Goal: Task Accomplishment & Management: Complete application form

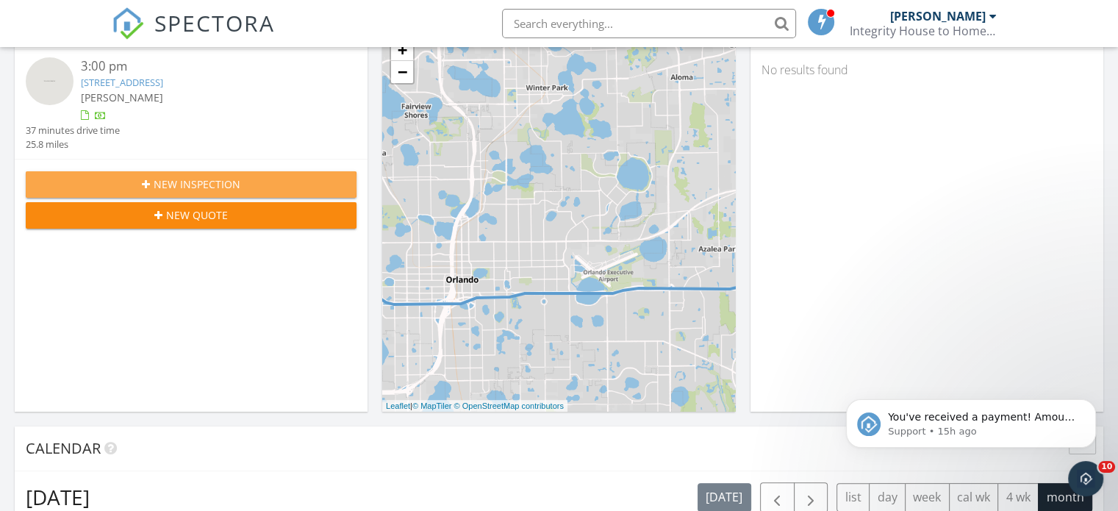
click at [194, 182] on span "New Inspection" at bounding box center [197, 183] width 87 height 15
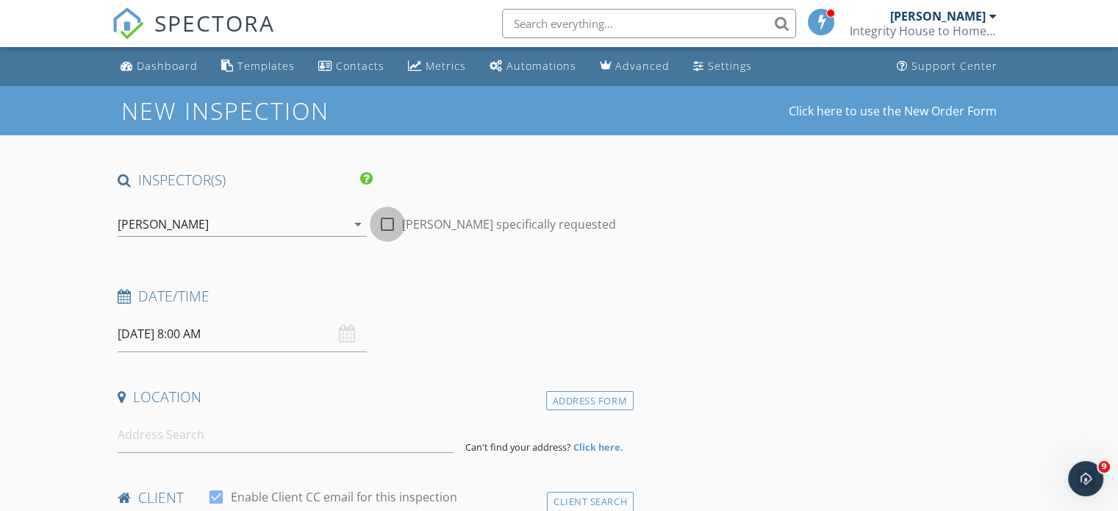
click at [391, 224] on div at bounding box center [387, 224] width 25 height 25
checkbox input "true"
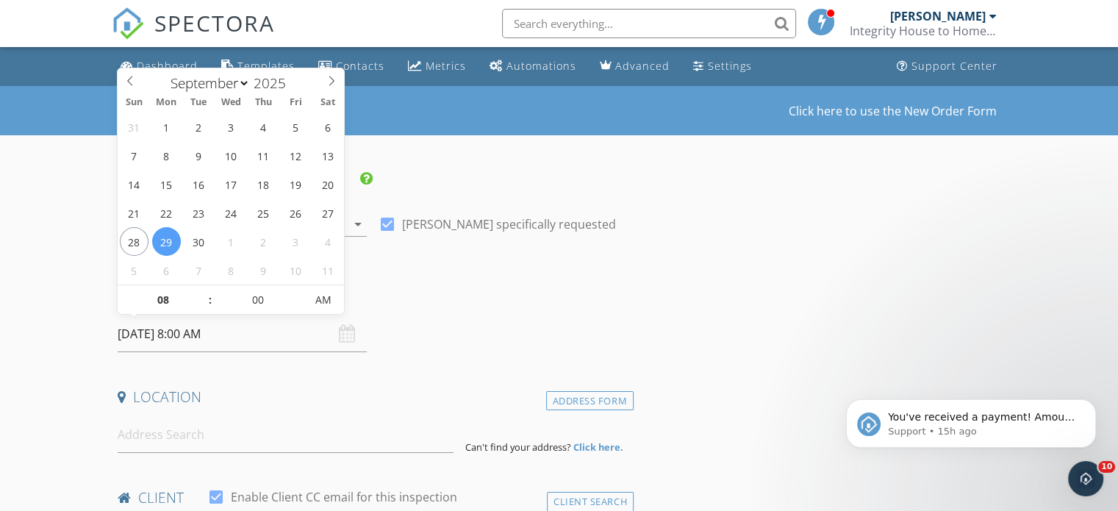
click at [154, 331] on input "09/29/2025 8:00 AM" at bounding box center [242, 334] width 249 height 36
type input "09"
type input "09/29/2025 9:00 AM"
click at [202, 290] on span at bounding box center [203, 292] width 10 height 15
type input "10"
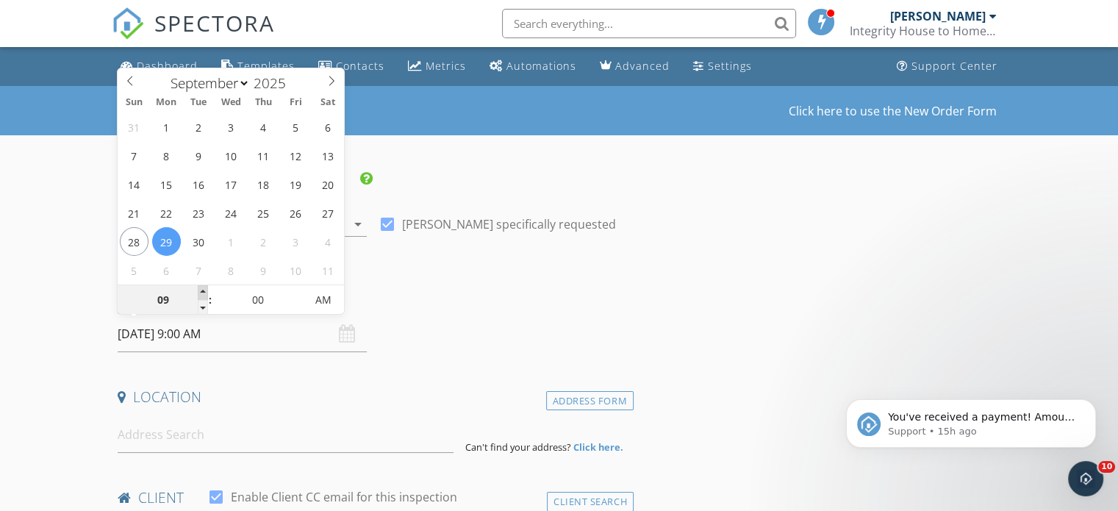
type input "09/29/2025 10:00 AM"
click at [202, 290] on span at bounding box center [203, 292] width 10 height 15
type input "11"
type input "09/29/2025 11:00 AM"
click at [202, 290] on span at bounding box center [203, 292] width 10 height 15
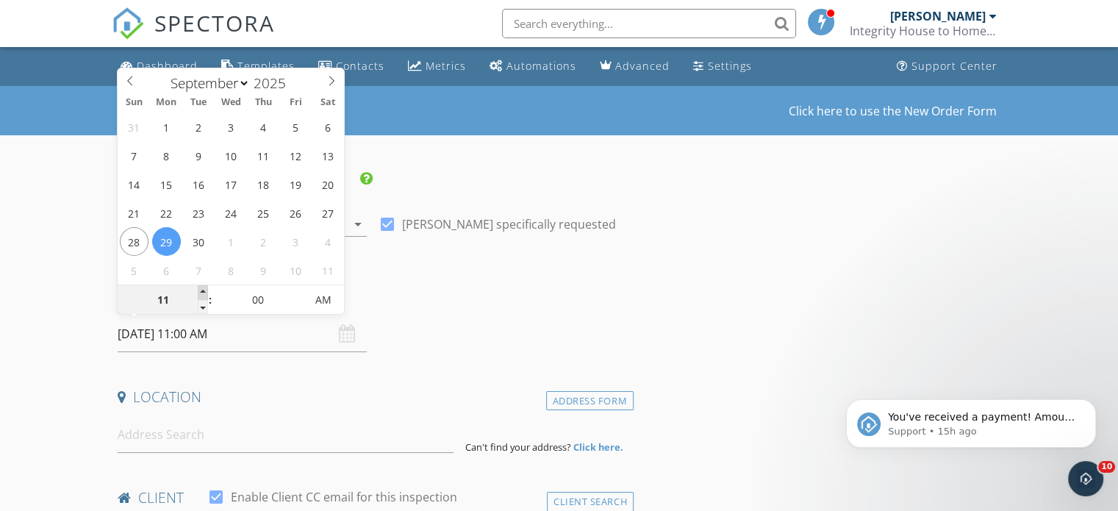
type input "12"
type input "09/29/2025 12:00 PM"
click at [202, 290] on span at bounding box center [203, 292] width 10 height 15
type input "01"
type input "09/29/2025 1:00 PM"
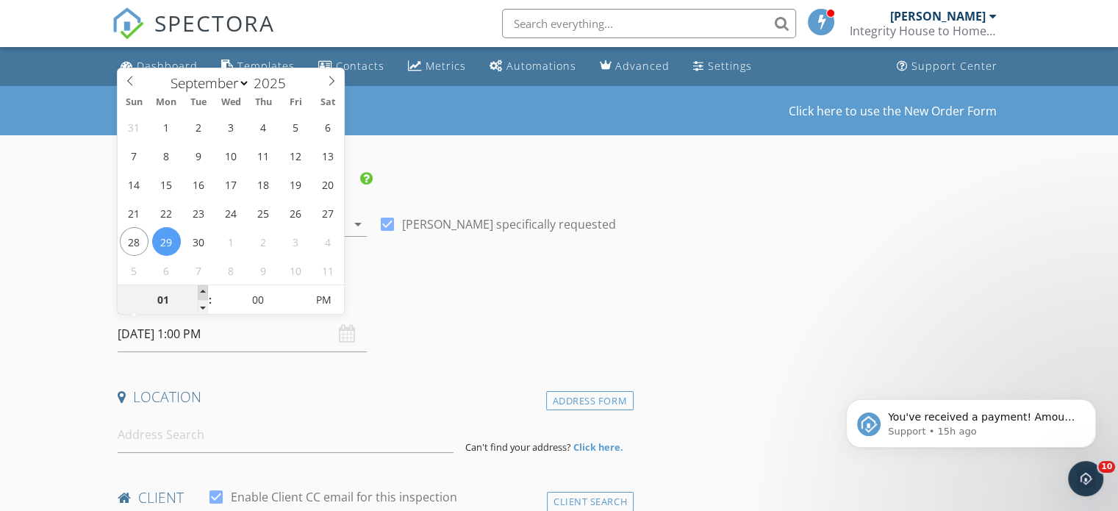
click at [202, 290] on span at bounding box center [203, 292] width 10 height 15
type input "02"
type input "09/29/2025 2:00 PM"
click at [202, 290] on span at bounding box center [203, 292] width 10 height 15
type input "03"
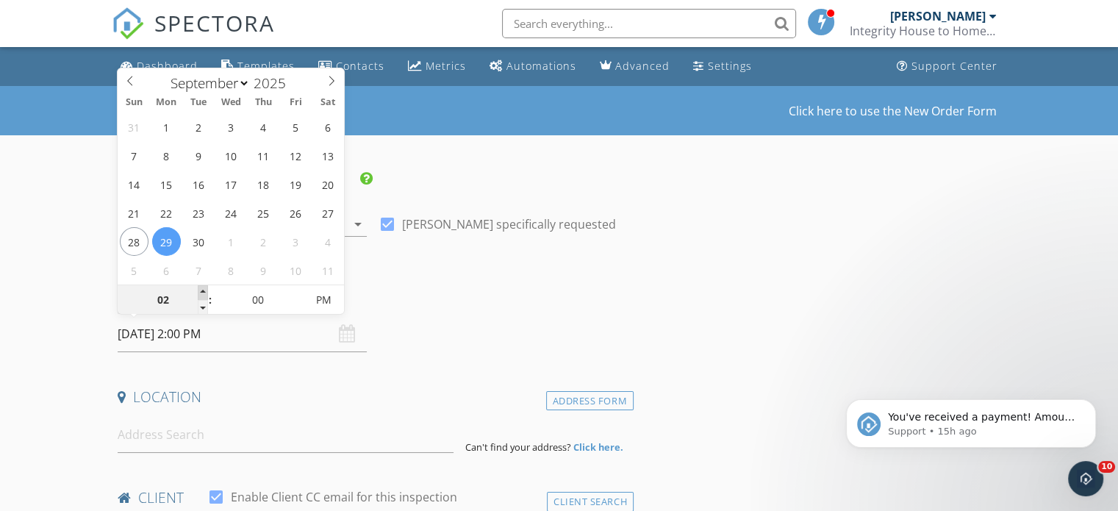
type input "09/29/2025 3:00 PM"
click at [202, 290] on span at bounding box center [203, 292] width 10 height 15
type input "04"
type input "09/29/2025 4:00 PM"
click at [202, 290] on span at bounding box center [203, 292] width 10 height 15
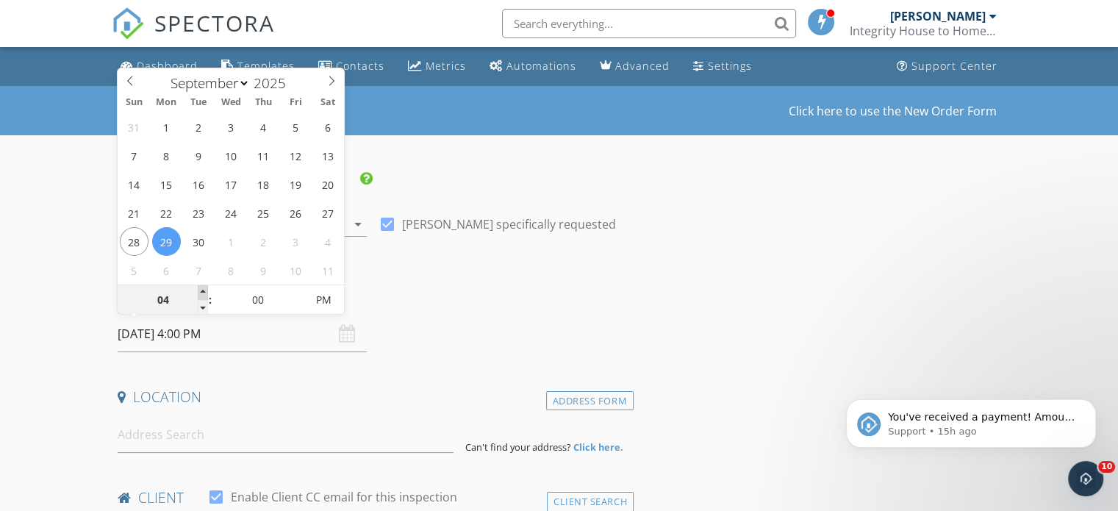
type input "05"
type input "09/29/2025 5:00 PM"
click at [203, 290] on span at bounding box center [203, 292] width 10 height 15
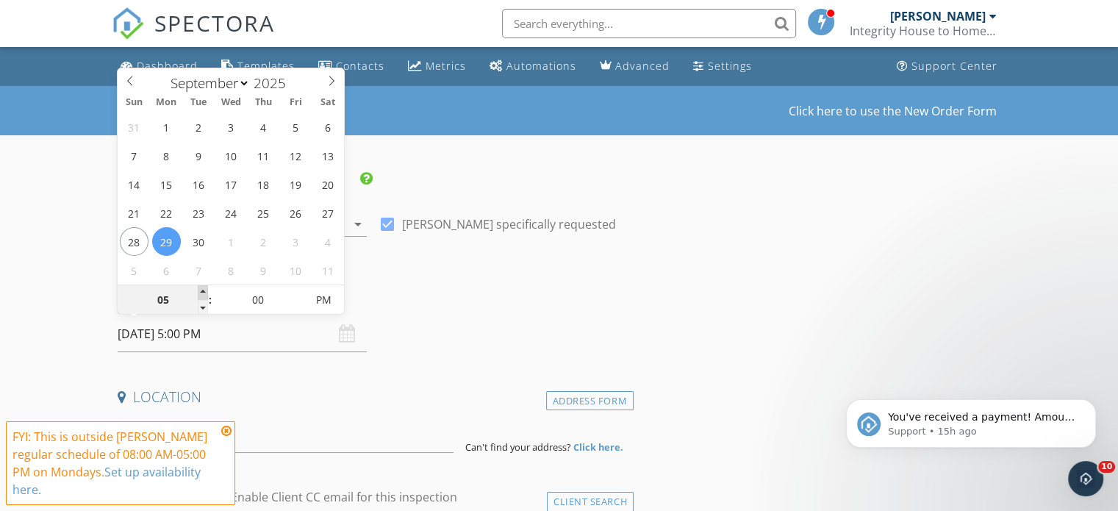
type input "06"
type input "09/29/2025 6:00 PM"
click at [203, 290] on span at bounding box center [203, 292] width 10 height 15
type input "05"
type input "09/29/2025 6:05 PM"
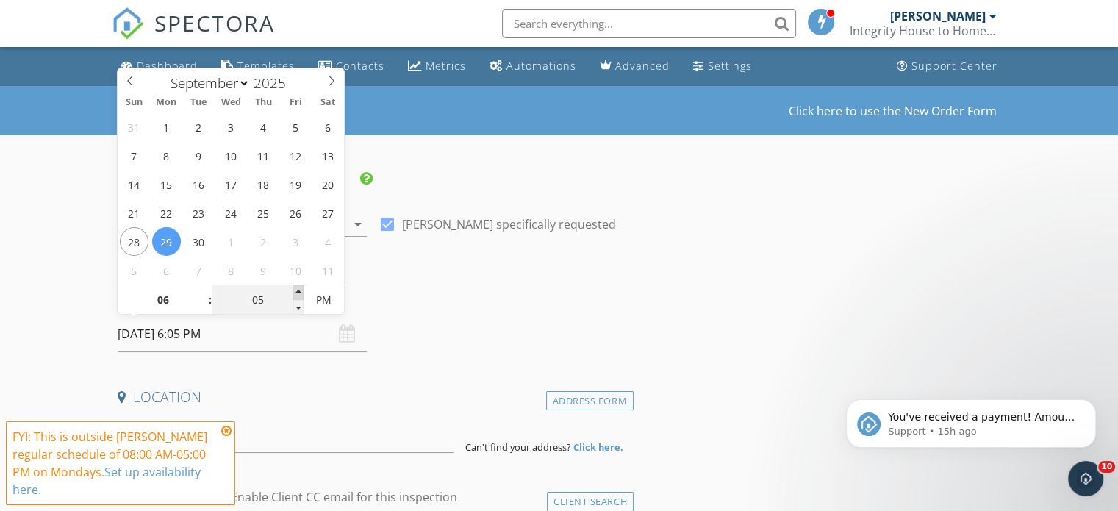
click at [300, 290] on span at bounding box center [298, 292] width 10 height 15
type input "10"
type input "09/29/2025 6:10 PM"
click at [300, 290] on span at bounding box center [298, 292] width 10 height 15
type input "15"
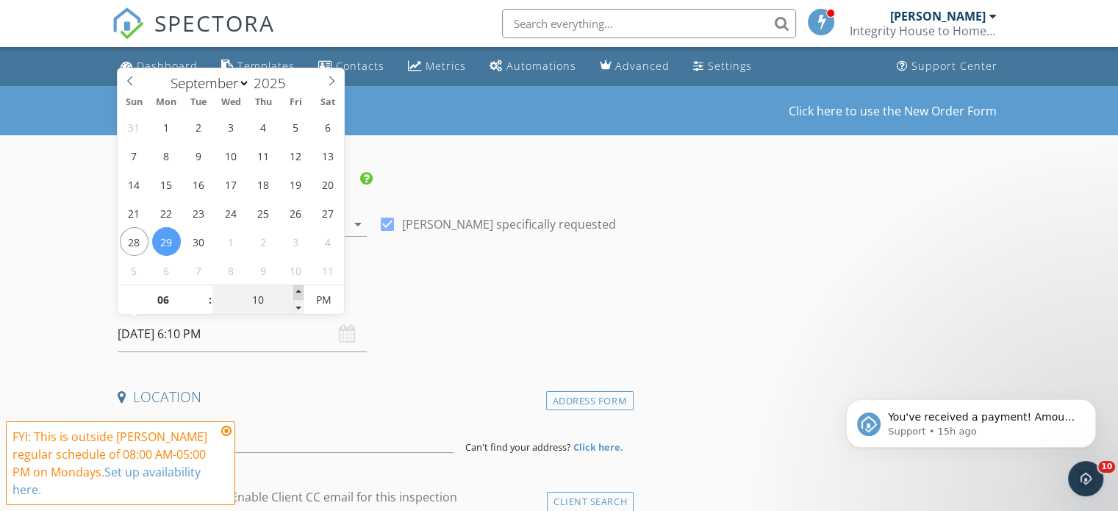
type input "09/29/2025 6:15 PM"
click at [299, 290] on span at bounding box center [298, 292] width 10 height 15
type input "20"
type input "09/29/2025 6:20 PM"
click at [299, 290] on span at bounding box center [298, 292] width 10 height 15
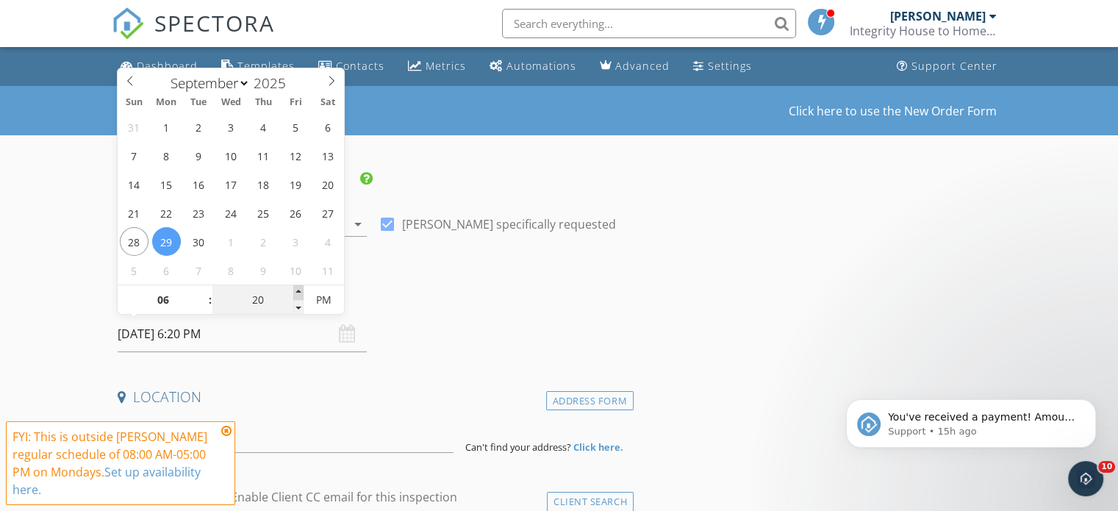
type input "25"
type input "09/29/2025 6:25 PM"
click at [299, 290] on span at bounding box center [298, 292] width 10 height 15
type input "30"
type input "[DATE] 6:30 PM"
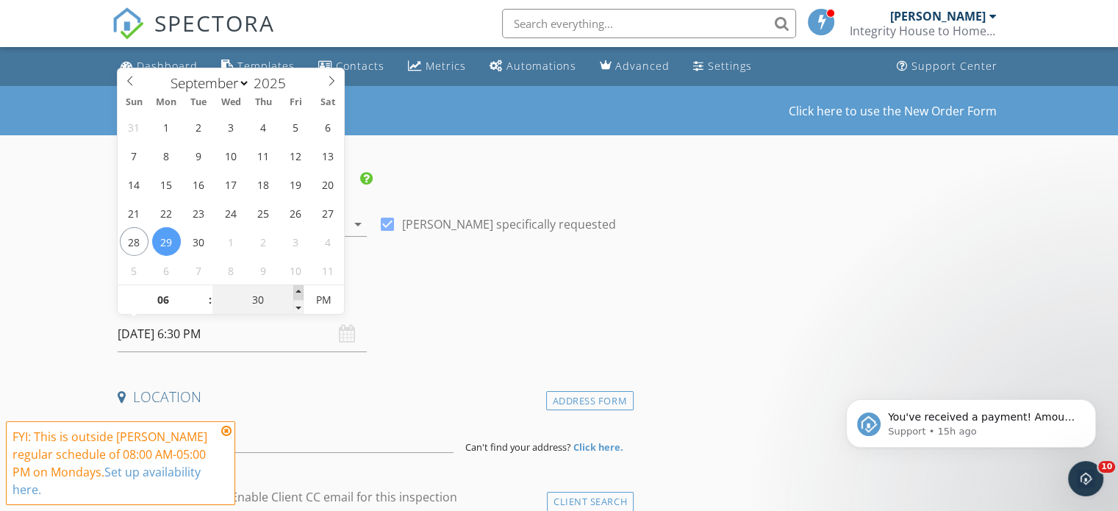
click at [299, 290] on span at bounding box center [298, 292] width 10 height 15
click at [225, 432] on icon at bounding box center [226, 431] width 10 height 12
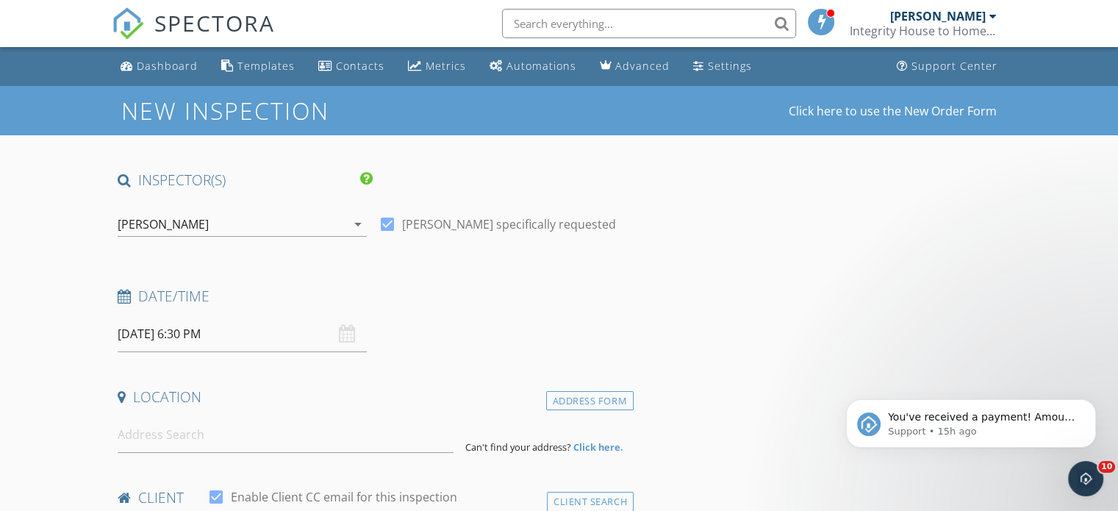
click at [164, 438] on input at bounding box center [286, 435] width 336 height 36
paste input "2020 LAKE SIDE AVE DAVENPORT FL 33837"
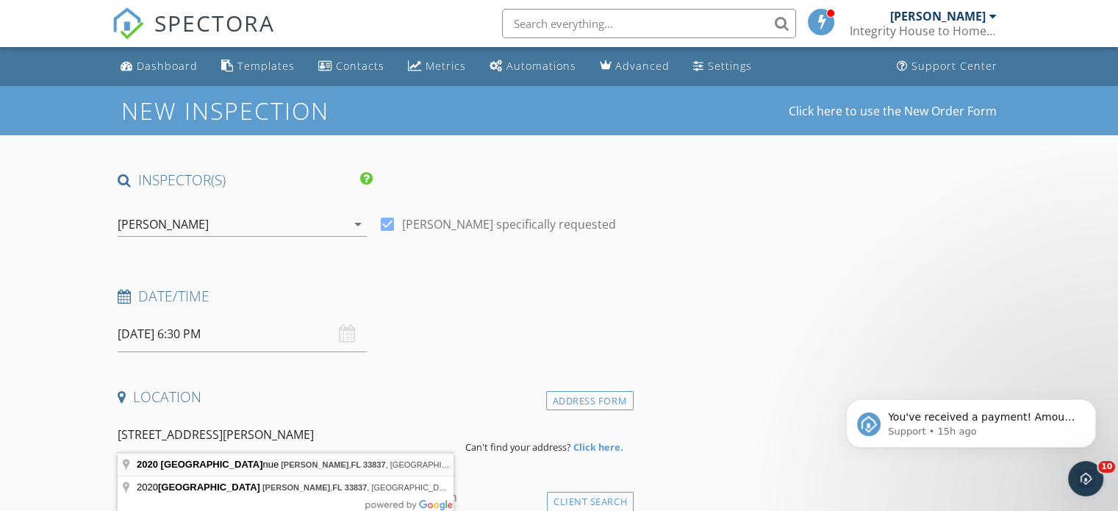
type input "2020 Lake Side Avenue, Davenport, FL 33837, USA"
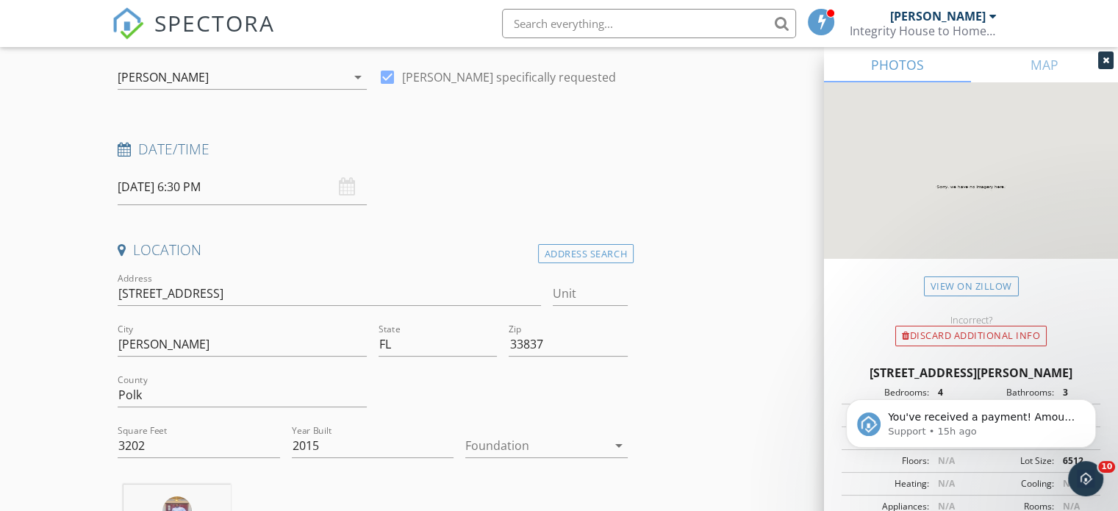
scroll to position [221, 0]
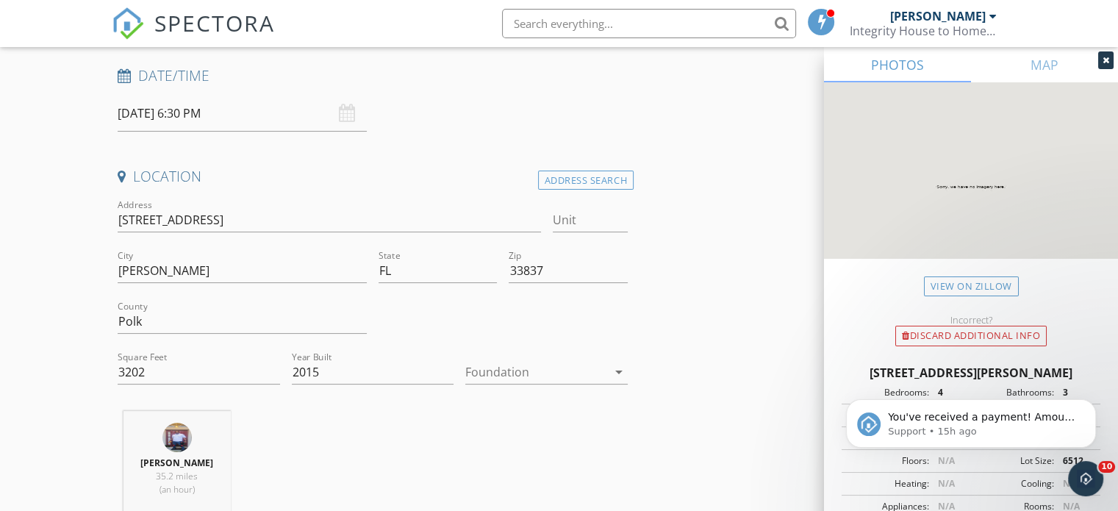
click at [564, 374] on div at bounding box center [536, 372] width 142 height 24
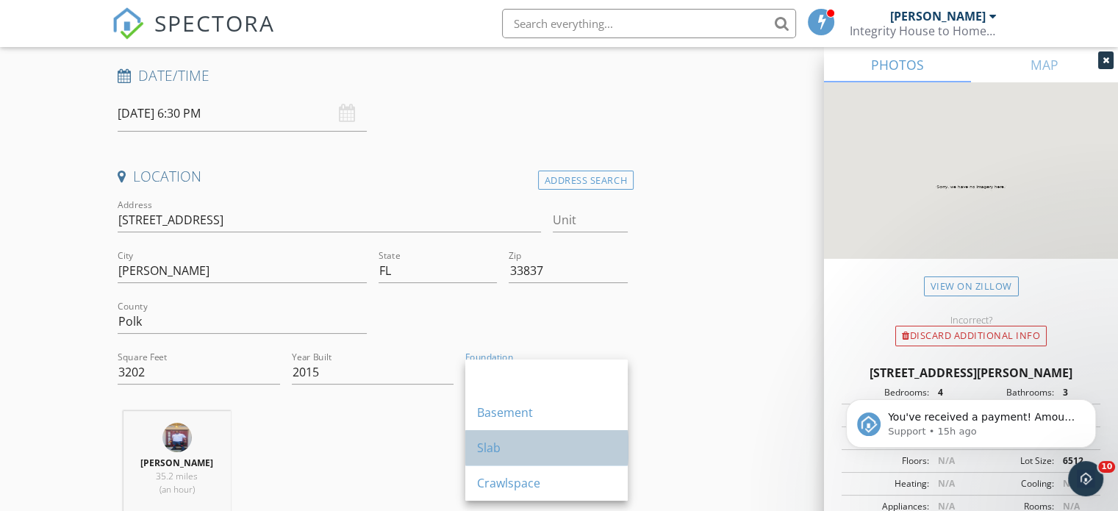
click at [537, 460] on div "Slab" at bounding box center [546, 447] width 139 height 35
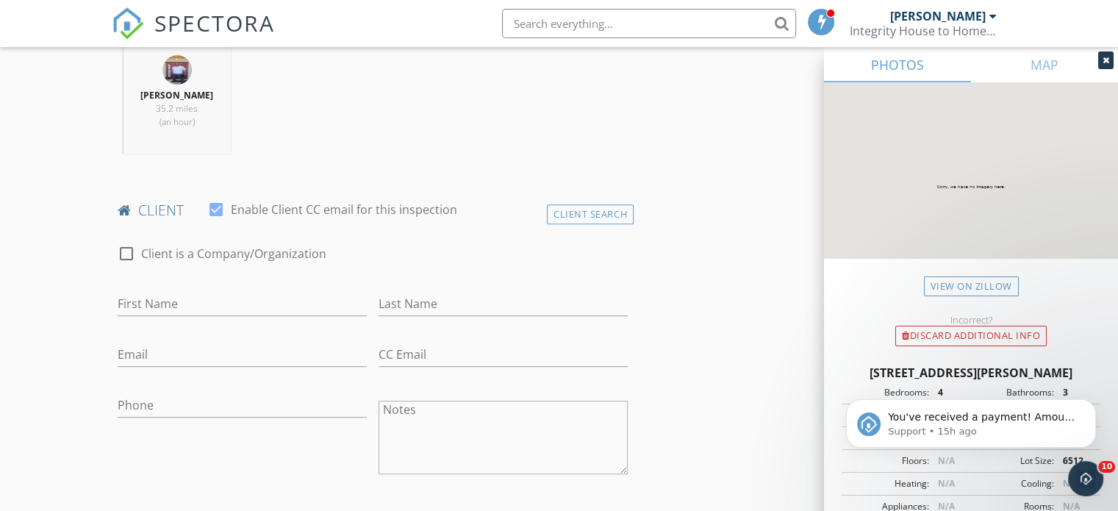
scroll to position [662, 0]
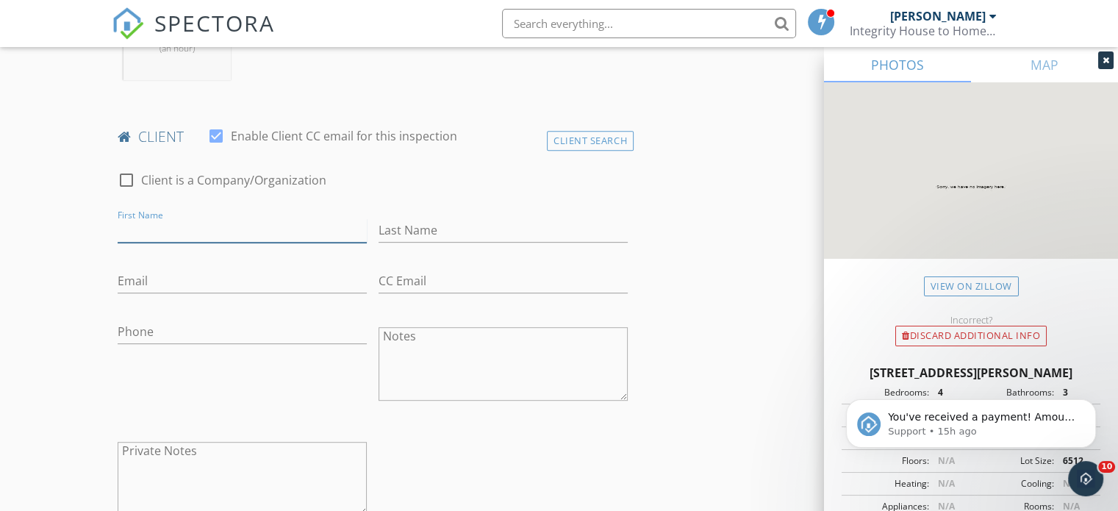
click at [241, 228] on input "First Name" at bounding box center [242, 230] width 249 height 24
paste input "Loan [PERSON_NAME]"
type input "Loan [PERSON_NAME]"
drag, startPoint x: 450, startPoint y: 217, endPoint x: 444, endPoint y: 226, distance: 11.2
click at [448, 218] on div "Last Name" at bounding box center [503, 234] width 249 height 48
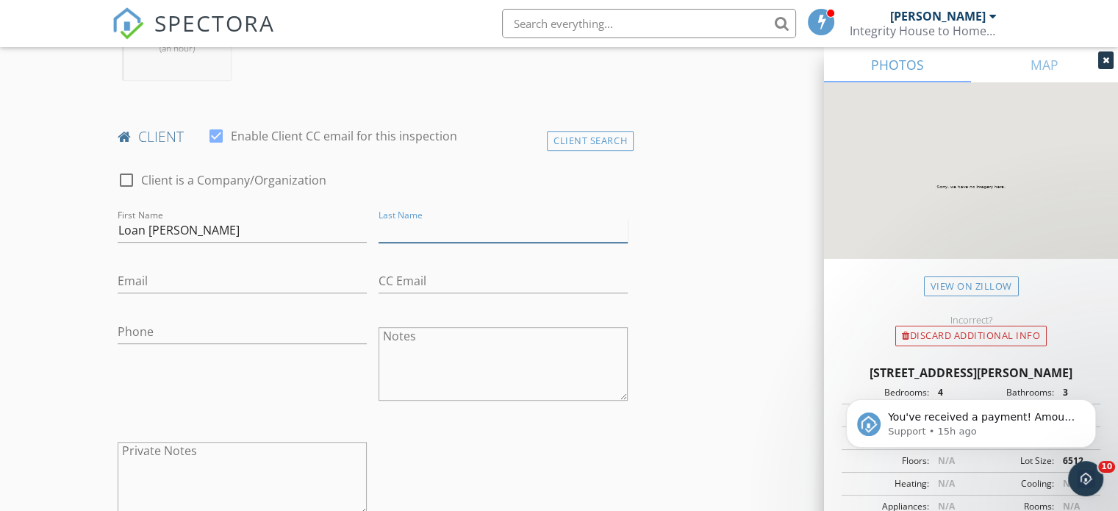
click at [444, 226] on input "Last Name" at bounding box center [503, 230] width 249 height 24
paste input "Loan [PERSON_NAME]"
drag, startPoint x: 407, startPoint y: 229, endPoint x: 260, endPoint y: 232, distance: 147.1
click at [260, 232] on div "check_box_outline_blank Client is a Company/Organization First Name Loan Cai La…" at bounding box center [373, 347] width 522 height 381
type input "Cai"
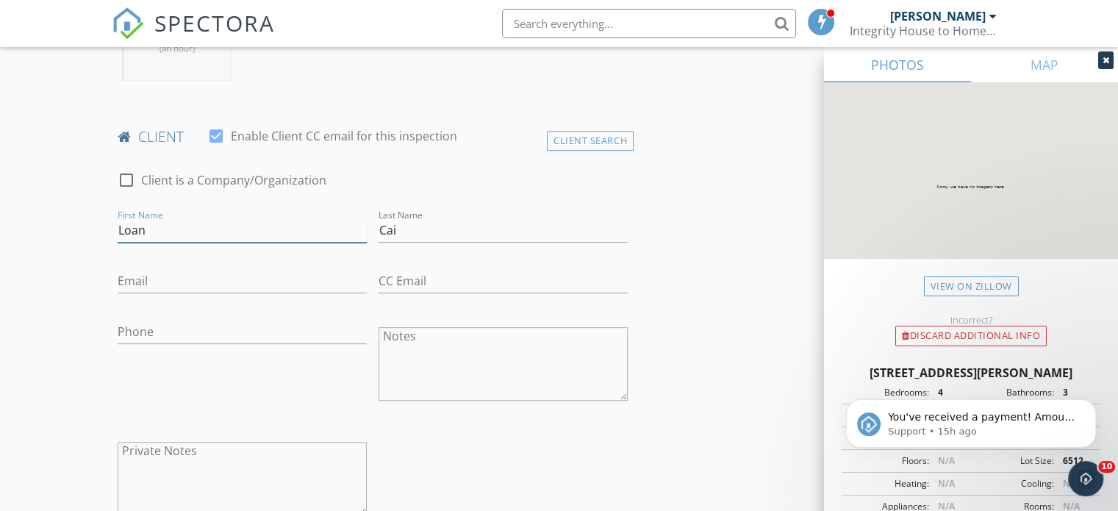
drag, startPoint x: 149, startPoint y: 227, endPoint x: 265, endPoint y: 230, distance: 116.9
click at [265, 230] on input "Loan" at bounding box center [242, 230] width 249 height 24
type input "Loan"
click at [167, 285] on input "Email" at bounding box center [242, 281] width 249 height 24
click at [161, 335] on input "Phone" at bounding box center [242, 335] width 249 height 24
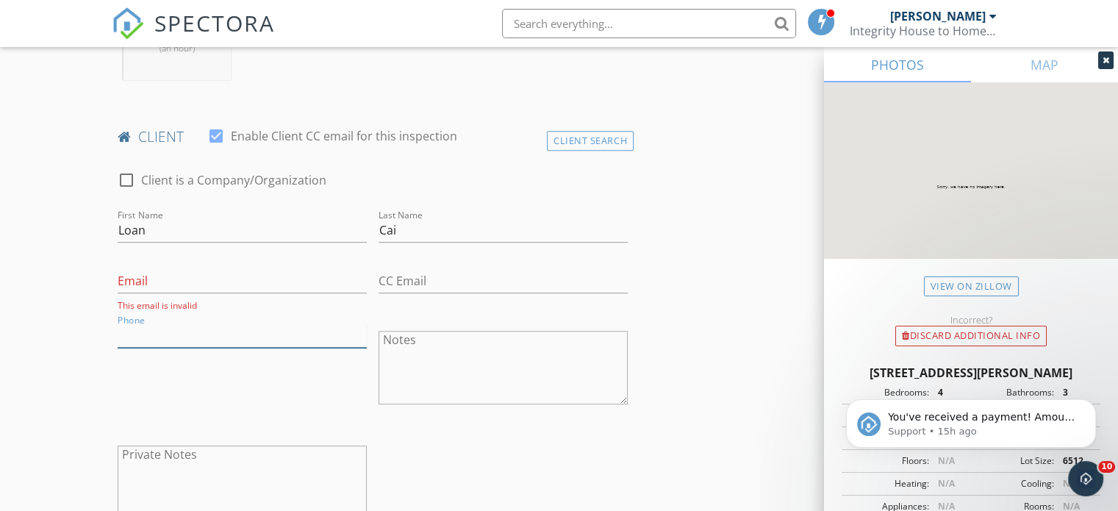
paste input "[PHONE_NUMBER]"
type input "[PHONE_NUMBER]"
click at [159, 285] on input "Email" at bounding box center [242, 281] width 249 height 24
click at [157, 285] on input "Email" at bounding box center [242, 281] width 249 height 24
paste input "[EMAIL_ADDRESS][DOMAIN_NAME]"
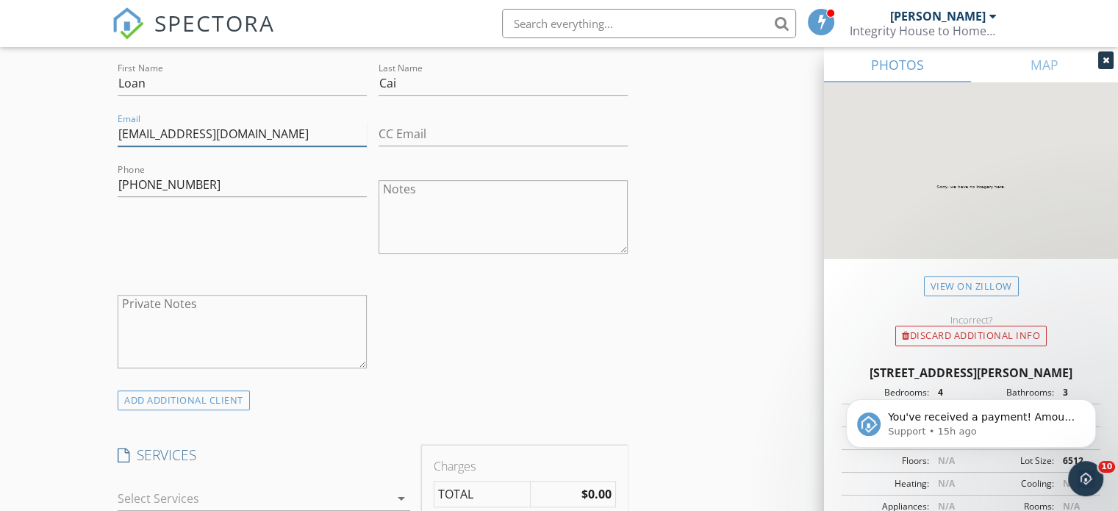
scroll to position [956, 0]
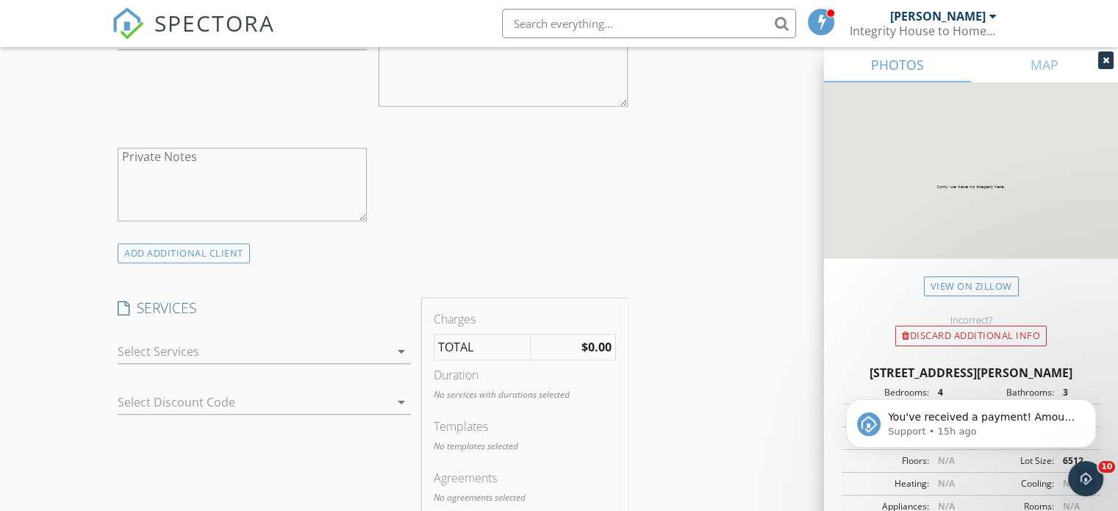
type input "[EMAIL_ADDRESS][DOMAIN_NAME]"
click at [401, 350] on icon "arrow_drop_down" at bounding box center [402, 352] width 18 height 18
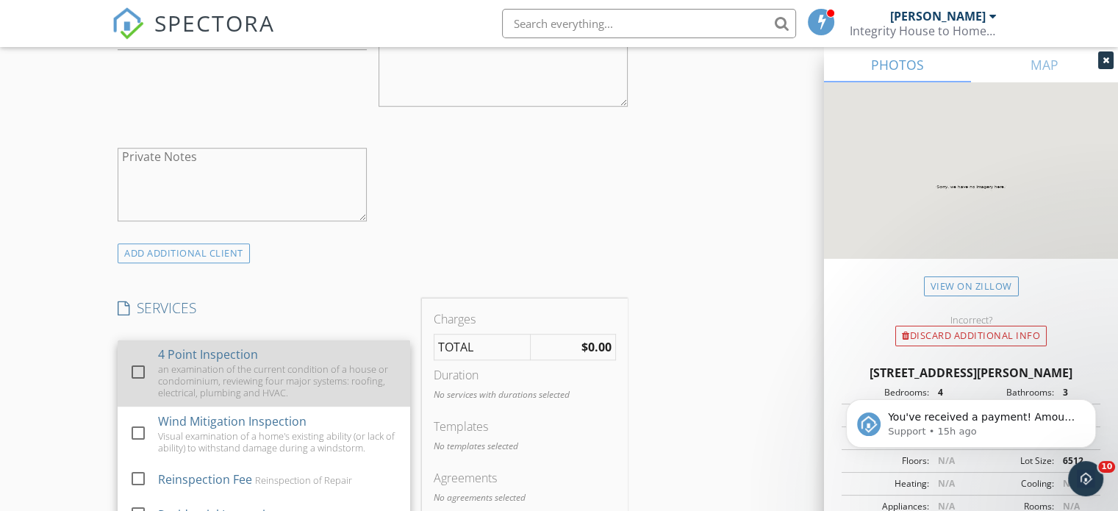
click at [136, 370] on div at bounding box center [138, 372] width 25 height 25
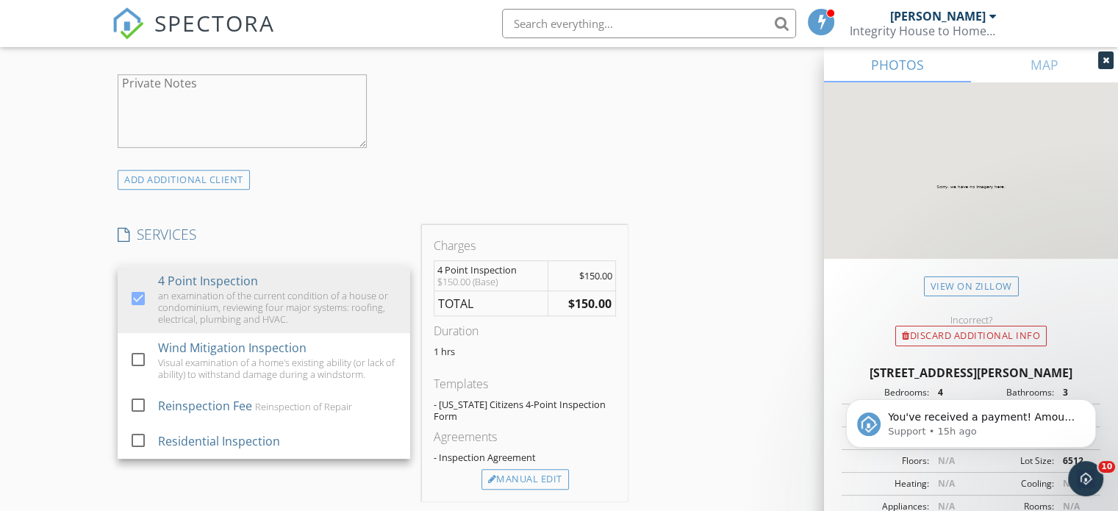
scroll to position [1103, 0]
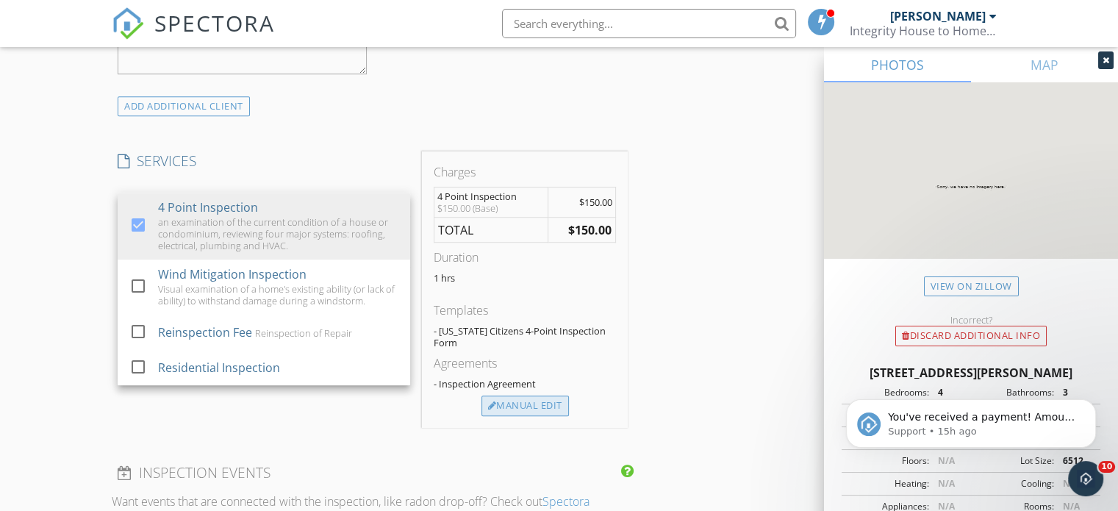
click at [523, 396] on div "Manual Edit" at bounding box center [525, 406] width 87 height 21
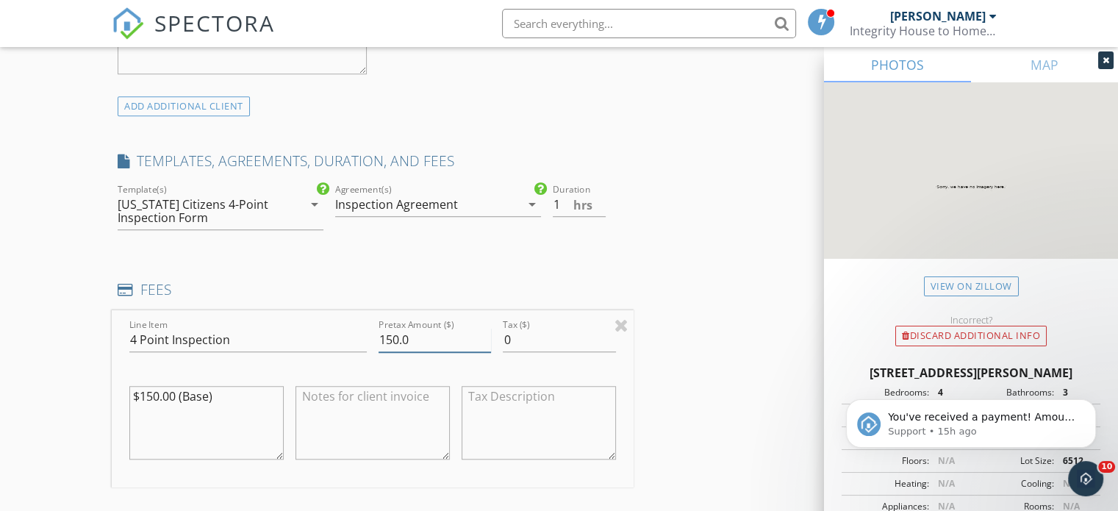
click at [390, 339] on input "150.0" at bounding box center [435, 340] width 112 height 24
type input "80.0"
click at [158, 393] on textarea "$150.00 (Base)" at bounding box center [206, 423] width 154 height 74
type textarea "$80.00 (Base)"
click at [343, 406] on textarea at bounding box center [373, 423] width 154 height 74
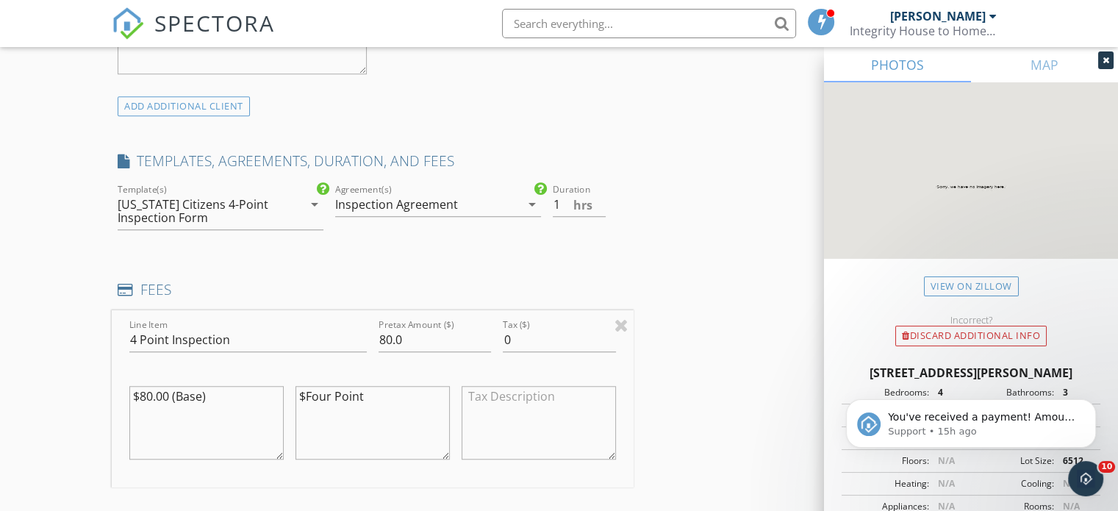
click at [306, 396] on textarea "$Four Point" at bounding box center [373, 423] width 154 height 74
click at [415, 395] on textarea "$150.00 Four Point" at bounding box center [373, 423] width 154 height 74
click at [321, 421] on textarea "$150.00 Four Point Inspection -$70" at bounding box center [373, 423] width 154 height 74
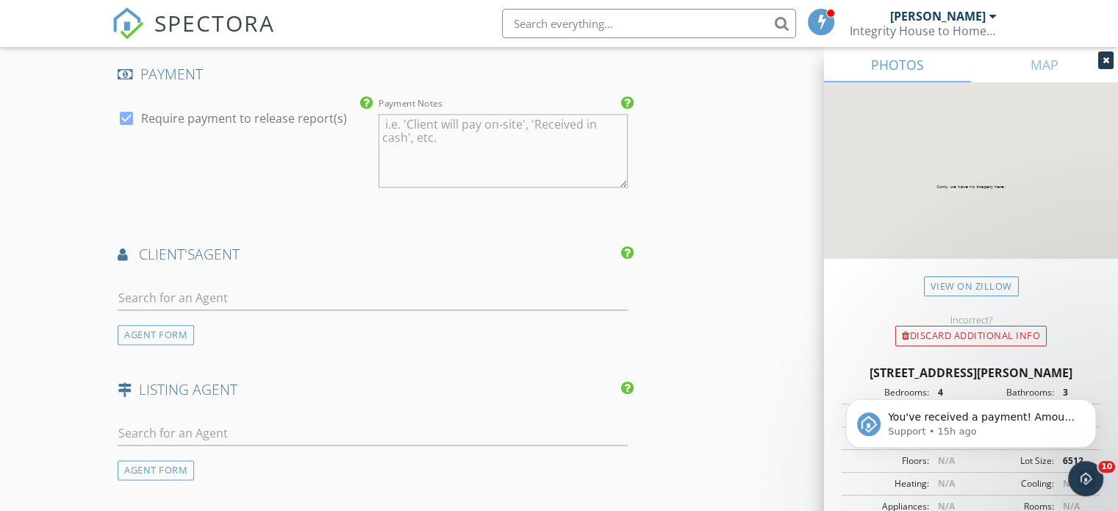
scroll to position [1838, 0]
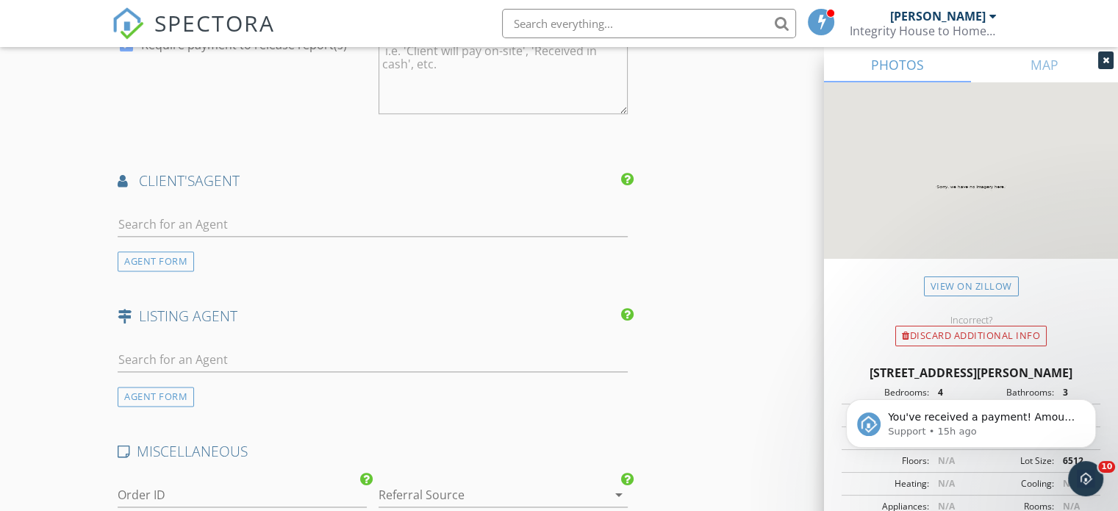
type textarea "$150.00 Four Point Inspection -$70 State Farm Family and Friends Discount $80.0…"
click at [216, 218] on input "text" at bounding box center [373, 224] width 510 height 24
type input "jimm"
click at [253, 266] on div "[PERSON_NAME][GEOGRAPHIC_DATA]" at bounding box center [240, 266] width 161 height 12
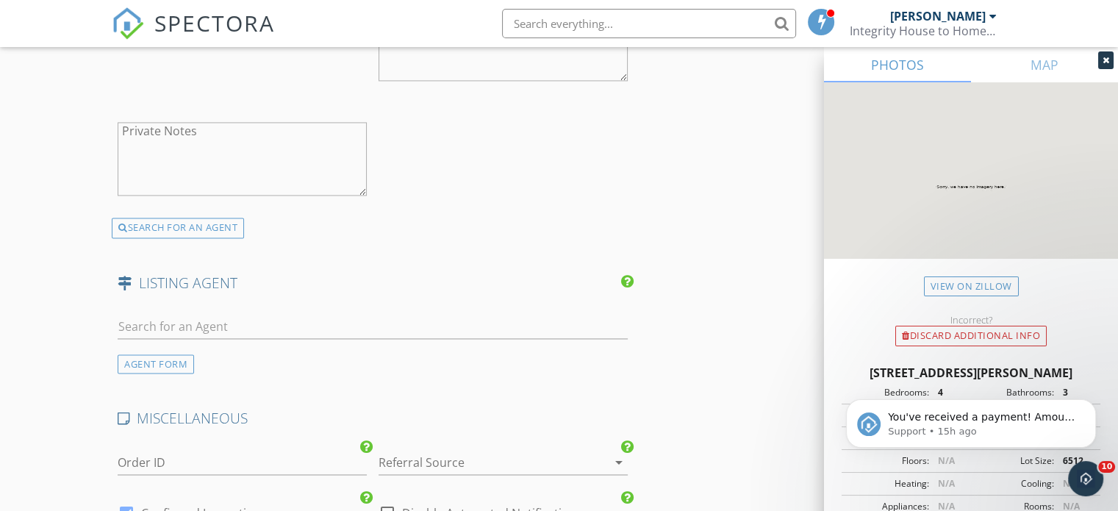
scroll to position [2353, 0]
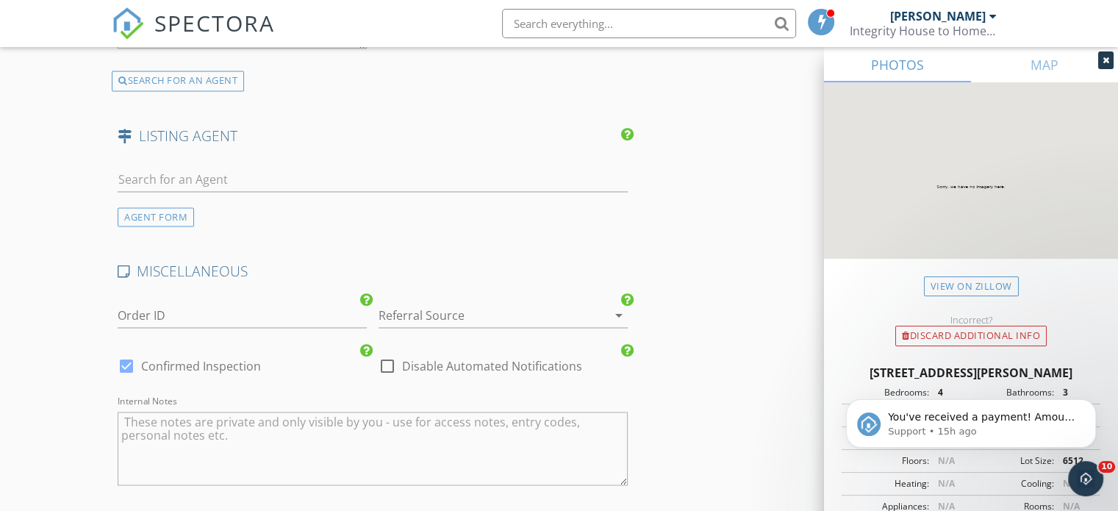
click at [582, 308] on div at bounding box center [483, 316] width 208 height 24
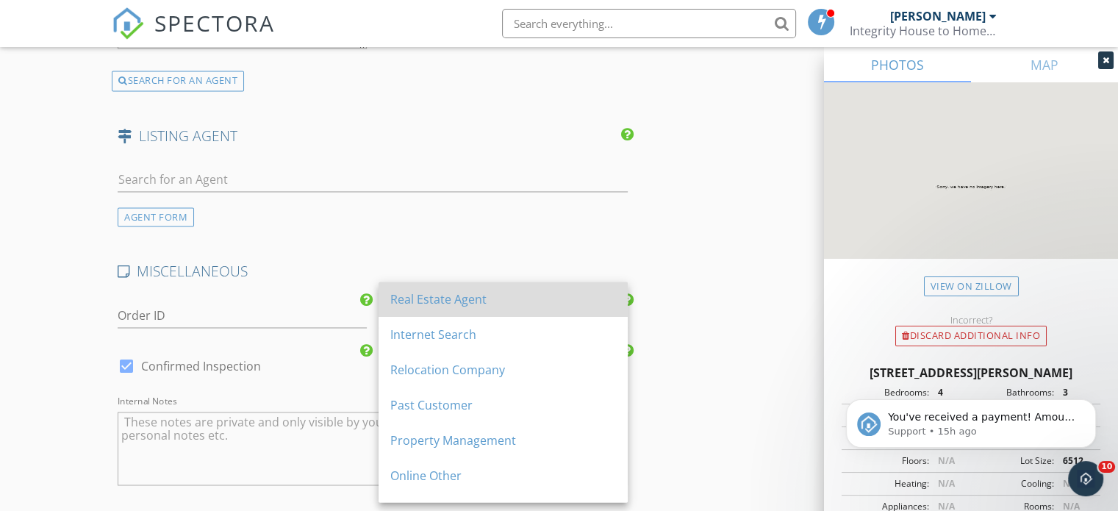
click at [443, 298] on div "Real Estate Agent" at bounding box center [503, 299] width 226 height 18
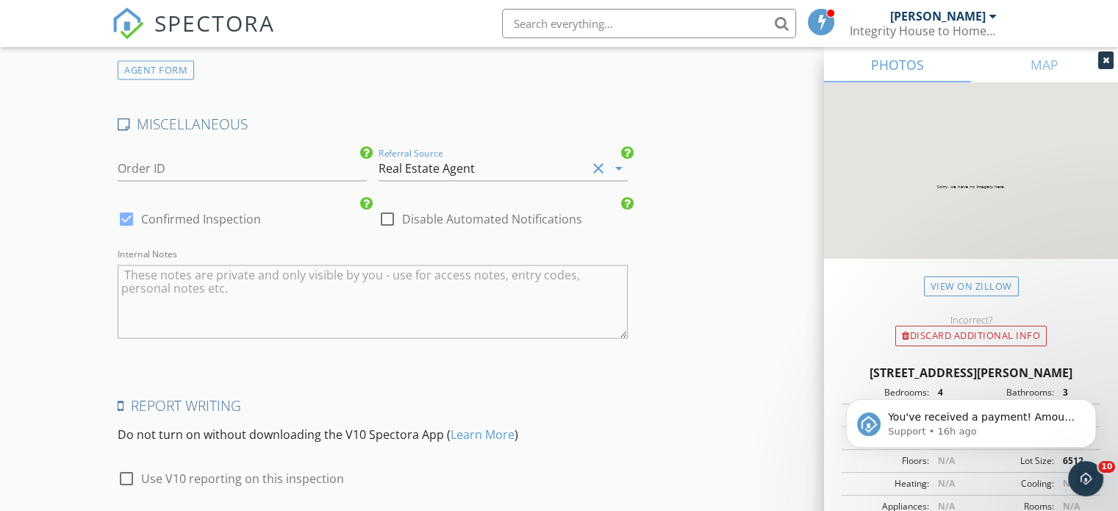
scroll to position [2608, 0]
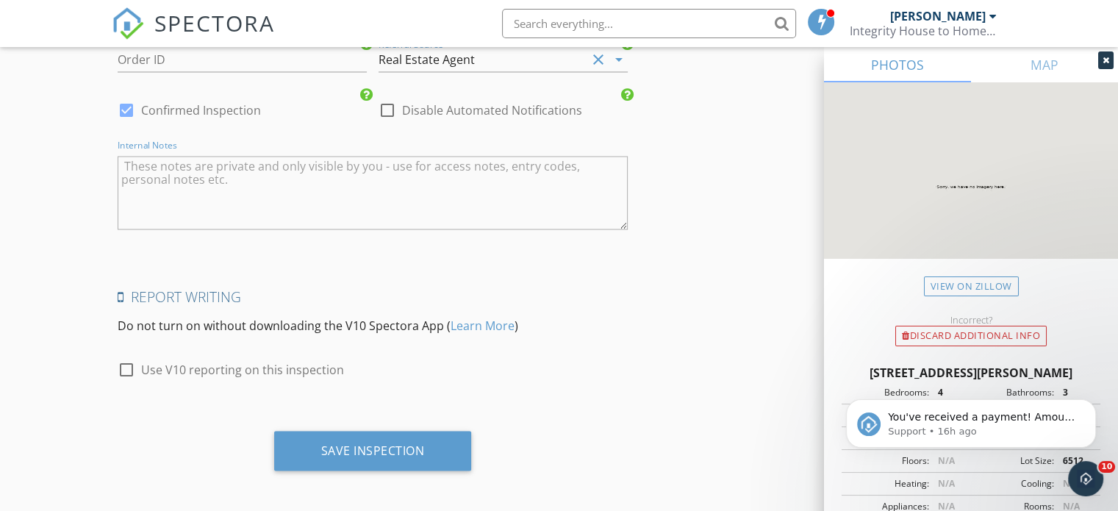
click at [223, 173] on textarea "Internal Notes" at bounding box center [373, 193] width 510 height 74
paste textarea "04/07/2015 BLD-H-264635 Residential New Permit - Ex: New House"
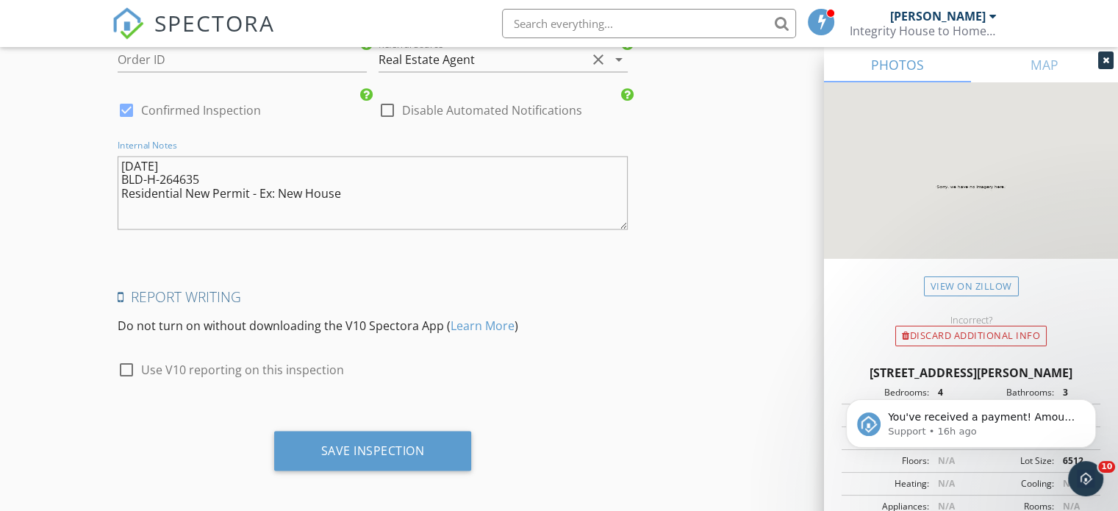
click at [121, 161] on textarea "04/07/2015 BLD-H-264635 Residential New Permit - Ex: New House" at bounding box center [373, 193] width 510 height 74
click at [356, 190] on textarea "04/07/2015 BLD-H-264635 Residential New Permit - Ex: New House" at bounding box center [373, 193] width 510 height 74
click at [125, 187] on textarea "04/07/2015 BLD-H-264635 Residential New Permit - Ex: New House" at bounding box center [373, 193] width 510 height 74
click at [121, 186] on textarea "04/07/2015 BLD-H-264635 Residential New Permit - Ex: New House" at bounding box center [373, 193] width 510 height 74
drag, startPoint x: 206, startPoint y: 174, endPoint x: 85, endPoint y: 171, distance: 120.6
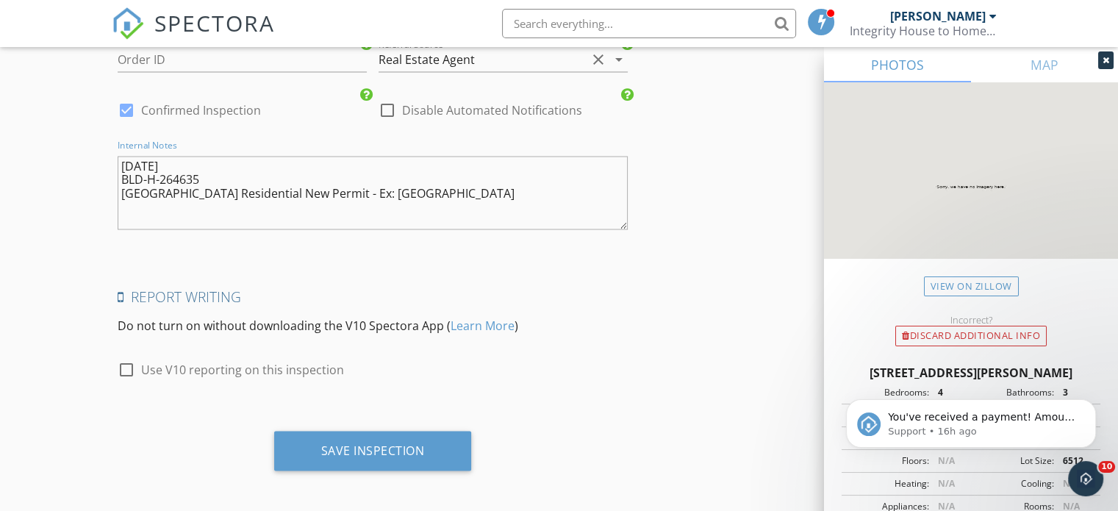
click at [423, 190] on textarea "04/07/2015 BLD-H-264635 Pork County Residential New Permit - Ex: New House" at bounding box center [373, 193] width 510 height 74
click at [484, 190] on textarea "04/07/2015 BLD-H-264635 Pork County Residential New Permit - Ex: New House Perm…" at bounding box center [373, 193] width 510 height 74
paste textarea "BLD-H-264635"
drag, startPoint x: 174, startPoint y: 164, endPoint x: 124, endPoint y: 160, distance: 50.1
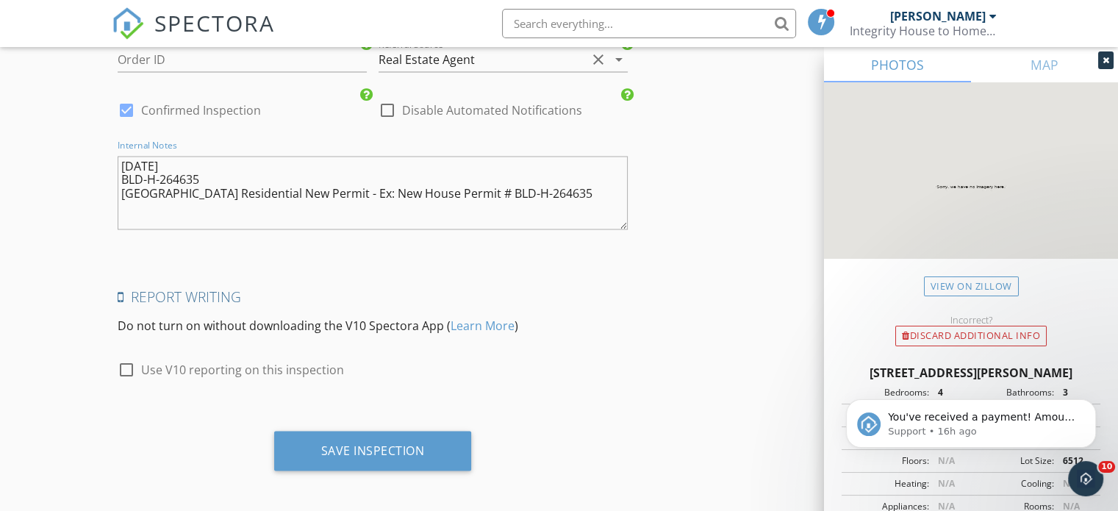
click at [124, 160] on textarea "04/07/2015 BLD-H-264635 Pork County Residential New Permit - Ex: New House Perm…" at bounding box center [373, 193] width 510 height 74
click at [555, 190] on textarea "04/07/2015 BLD-H-264635 Pork County Residential New Permit - Ex: New House Perm…" at bounding box center [373, 193] width 510 height 74
paste textarea "04/07/2015"
drag, startPoint x: 203, startPoint y: 173, endPoint x: 35, endPoint y: 126, distance: 174.1
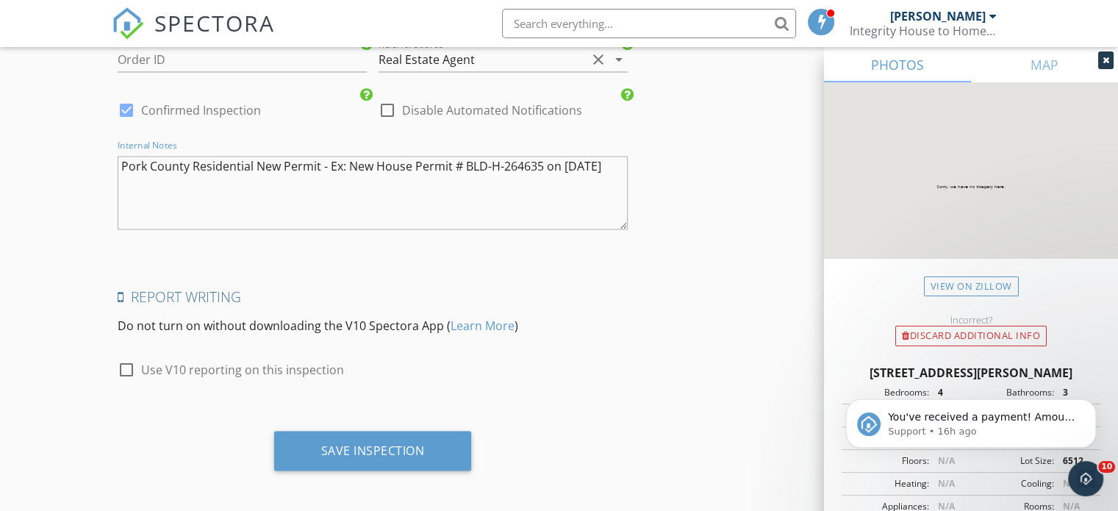
click at [121, 175] on textarea "Pork County Residential New Permit - Ex: New House Permit # BLD-H-264635 on 04/…" at bounding box center [373, 193] width 510 height 74
click at [623, 160] on textarea "Pork County Residential New Permit - Ex: New House Permit # BLD-H-264635 on 04/…" at bounding box center [373, 193] width 510 height 74
click at [162, 196] on textarea "Pork County Residential New Permit - Ex: New House Permit # BLD-H-264635 on 04/…" at bounding box center [373, 193] width 510 height 74
paste textarea "09/12/2015 BLD-H-287526 Residential Renovation/Addition Permit"
drag, startPoint x: 206, startPoint y: 199, endPoint x: 124, endPoint y: 201, distance: 82.4
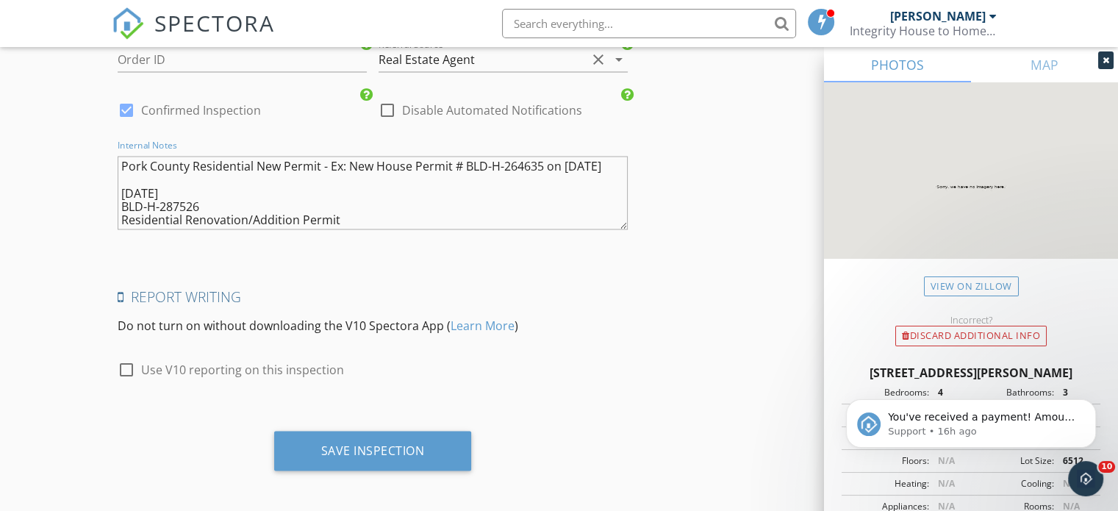
click at [124, 201] on textarea "Pork County Residential New Permit - Ex: New House Permit # BLD-H-264635 on 04/…" at bounding box center [373, 193] width 510 height 74
click at [367, 211] on textarea "Pork County Residential New Permit - Ex: New House Permit # BLD-H-264635 on 04/…" at bounding box center [373, 193] width 510 height 74
paste textarea "BLD-H-287526"
click at [340, 212] on textarea "Pork County Residential New Permit - Ex: New House Permit # BLD-H-264635 on 04/…" at bounding box center [373, 193] width 510 height 74
drag, startPoint x: 210, startPoint y: 199, endPoint x: 118, endPoint y: 196, distance: 92.7
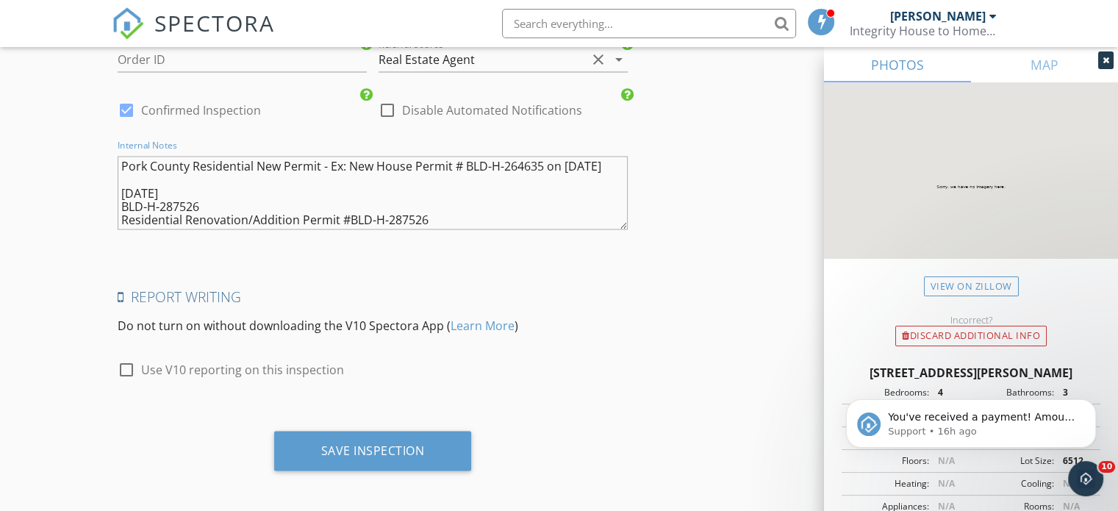
click at [118, 196] on textarea "Pork County Residential New Permit - Ex: New House Permit # BLD-H-264635 on 04/…" at bounding box center [373, 193] width 510 height 74
drag, startPoint x: 180, startPoint y: 185, endPoint x: 116, endPoint y: 187, distance: 64.0
click at [118, 185] on textarea "Pork County Residential New Permit - Ex: New House Permit # BLD-H-264635 on 04/…" at bounding box center [373, 193] width 510 height 74
click at [440, 210] on textarea "Pork County Residential New Permit - Ex: New House Permit # BLD-H-264635 on 04/…" at bounding box center [373, 193] width 510 height 74
paste textarea "09/12/2015"
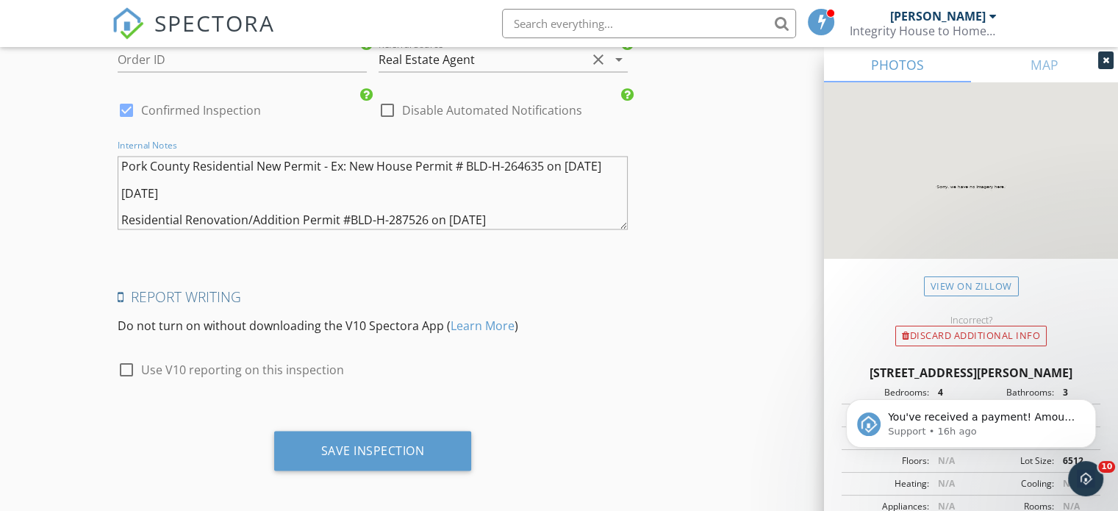
drag, startPoint x: 193, startPoint y: 187, endPoint x: 99, endPoint y: 180, distance: 94.4
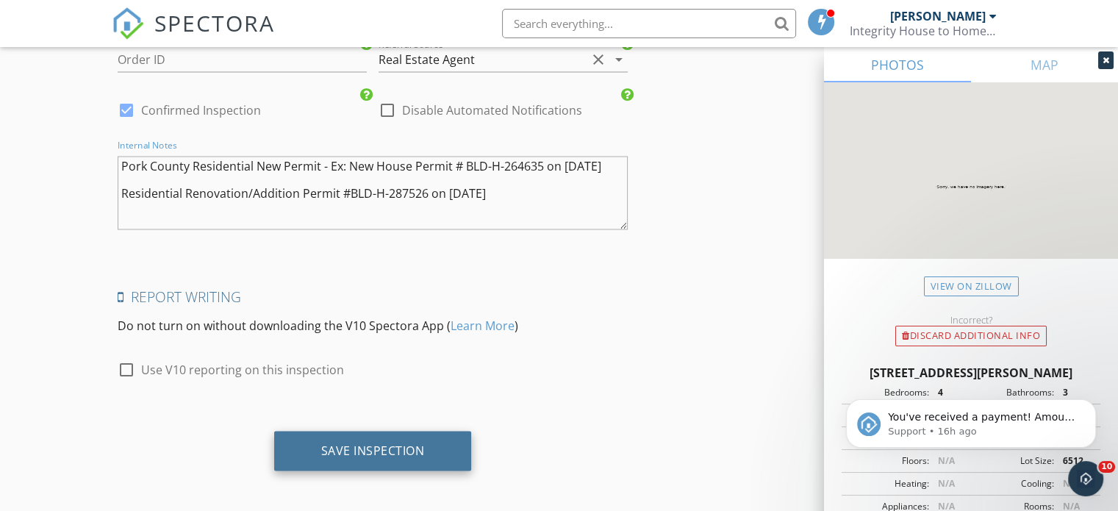
type textarea "Pork County Residential New Permit - Ex: New House Permit # BLD-H-264635 on [DA…"
click at [373, 443] on div "Save Inspection" at bounding box center [373, 450] width 104 height 15
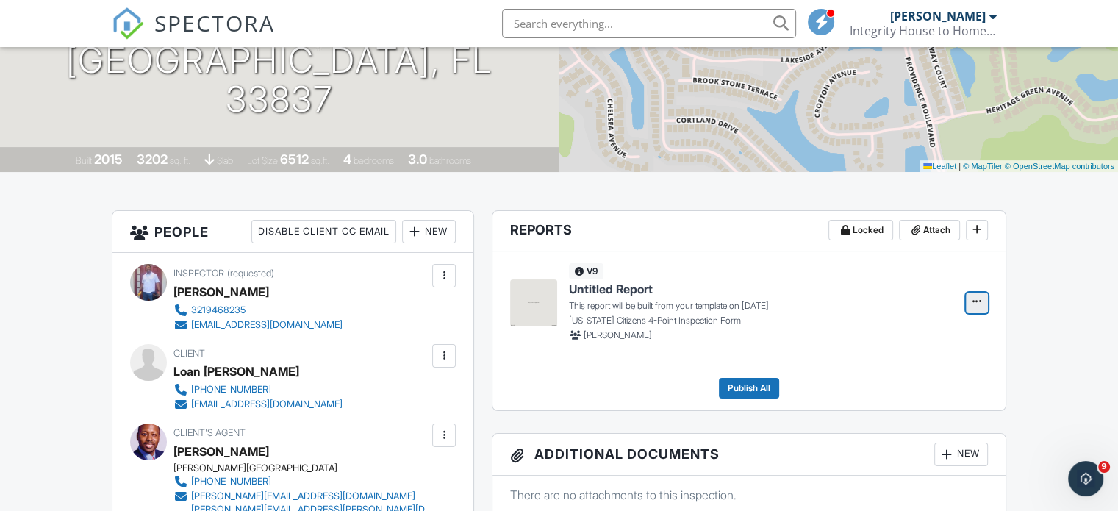
click at [973, 302] on icon at bounding box center [977, 301] width 9 height 10
